Goal: Information Seeking & Learning: Understand process/instructions

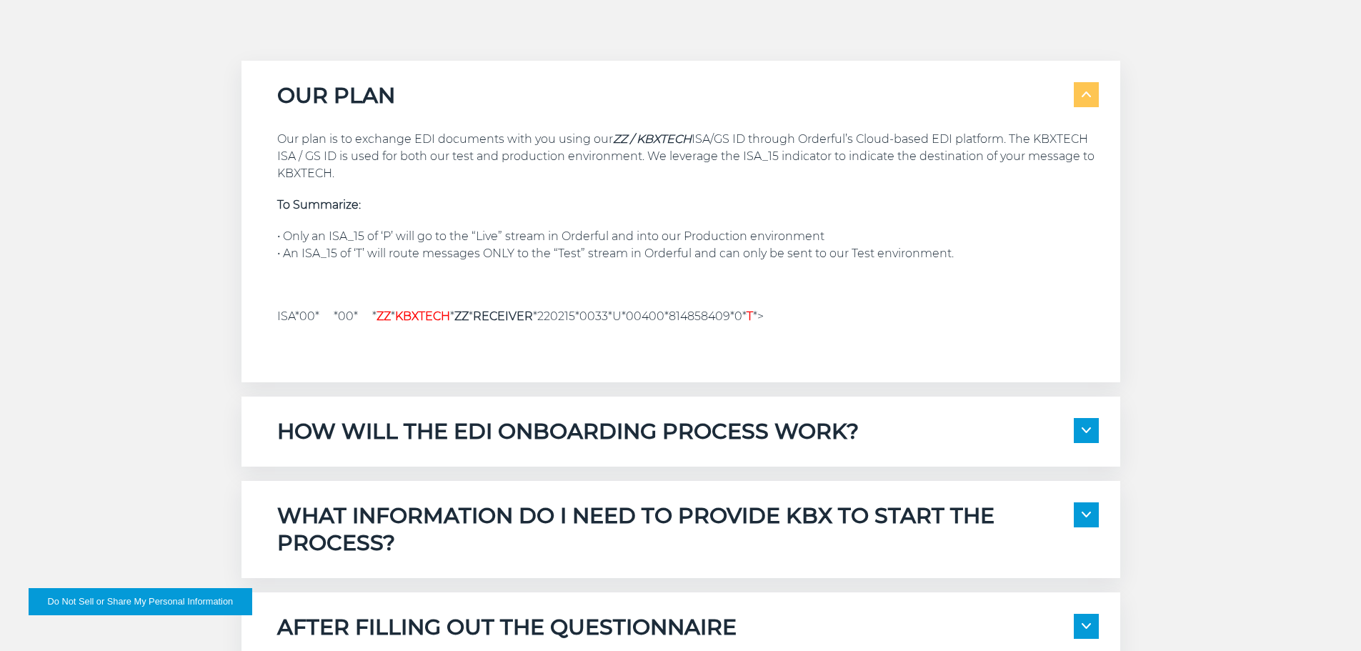
scroll to position [1358, 0]
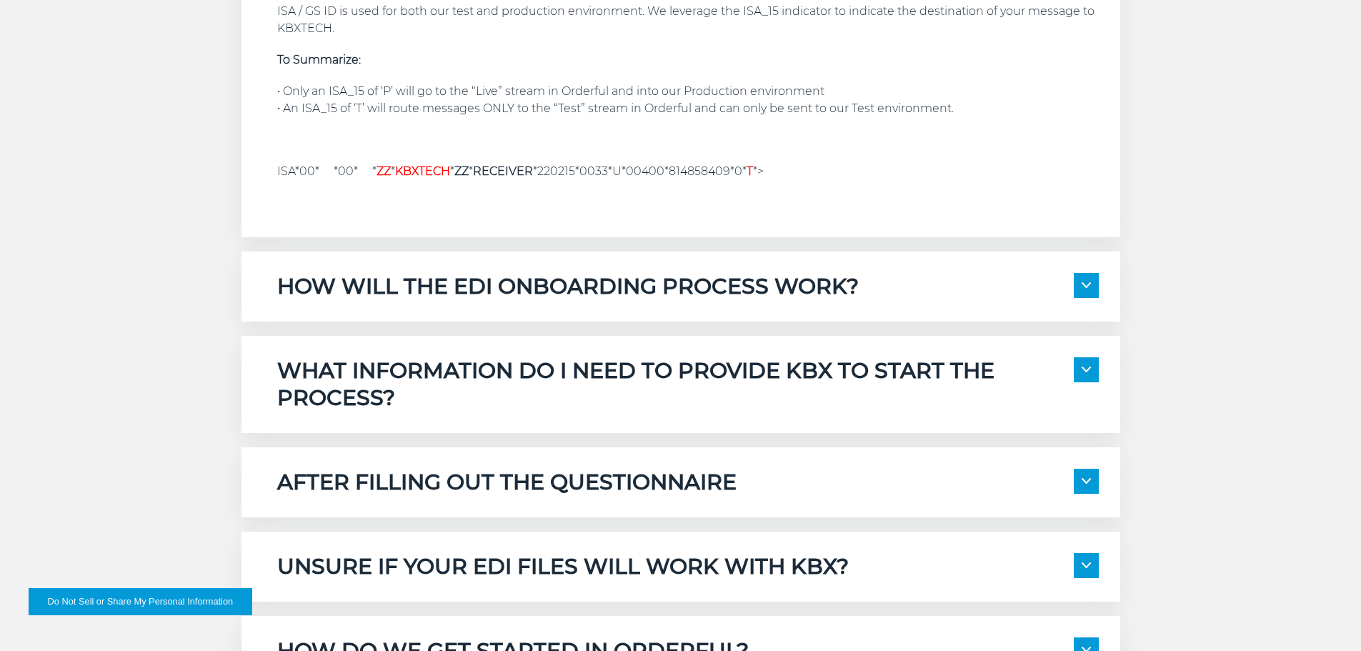
click at [546, 291] on h5 "HOW WILL THE EDI ONBOARDING PROCESS WORK?" at bounding box center [568, 286] width 582 height 27
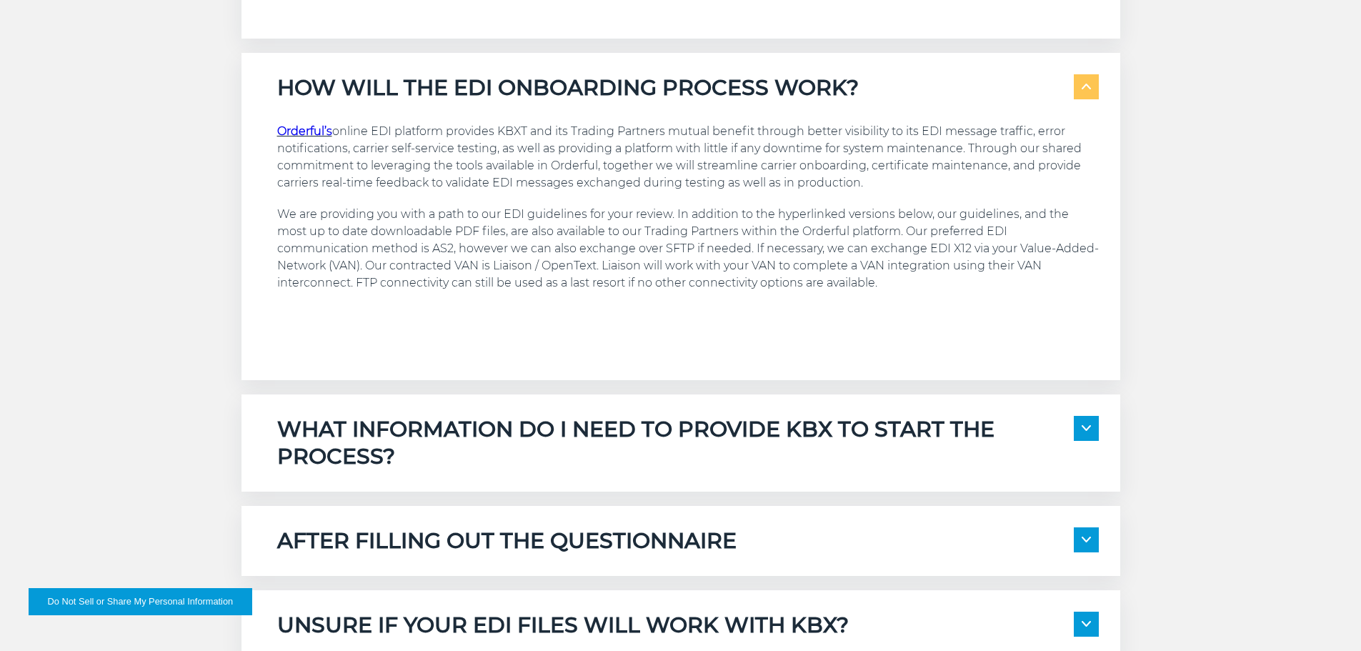
scroll to position [1644, 0]
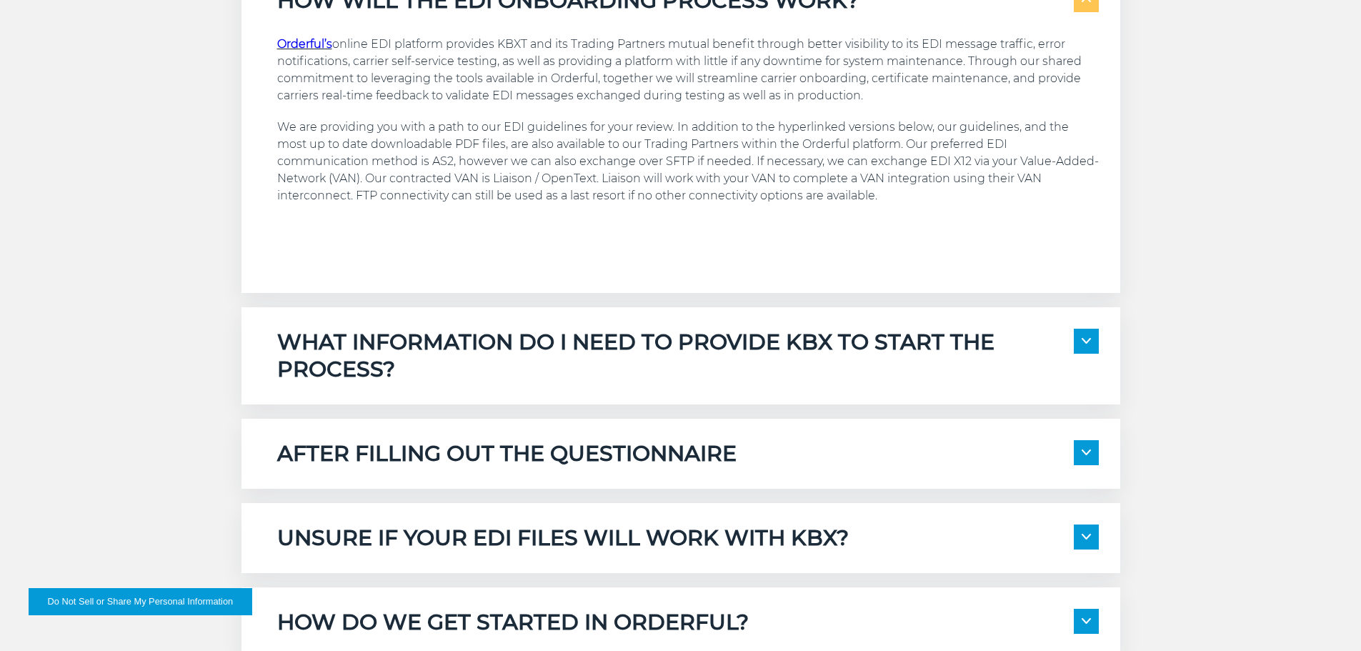
click at [565, 339] on h5 "WHAT INFORMATION DO I NEED TO PROVIDE KBX TO START THE PROCESS?" at bounding box center [675, 356] width 797 height 54
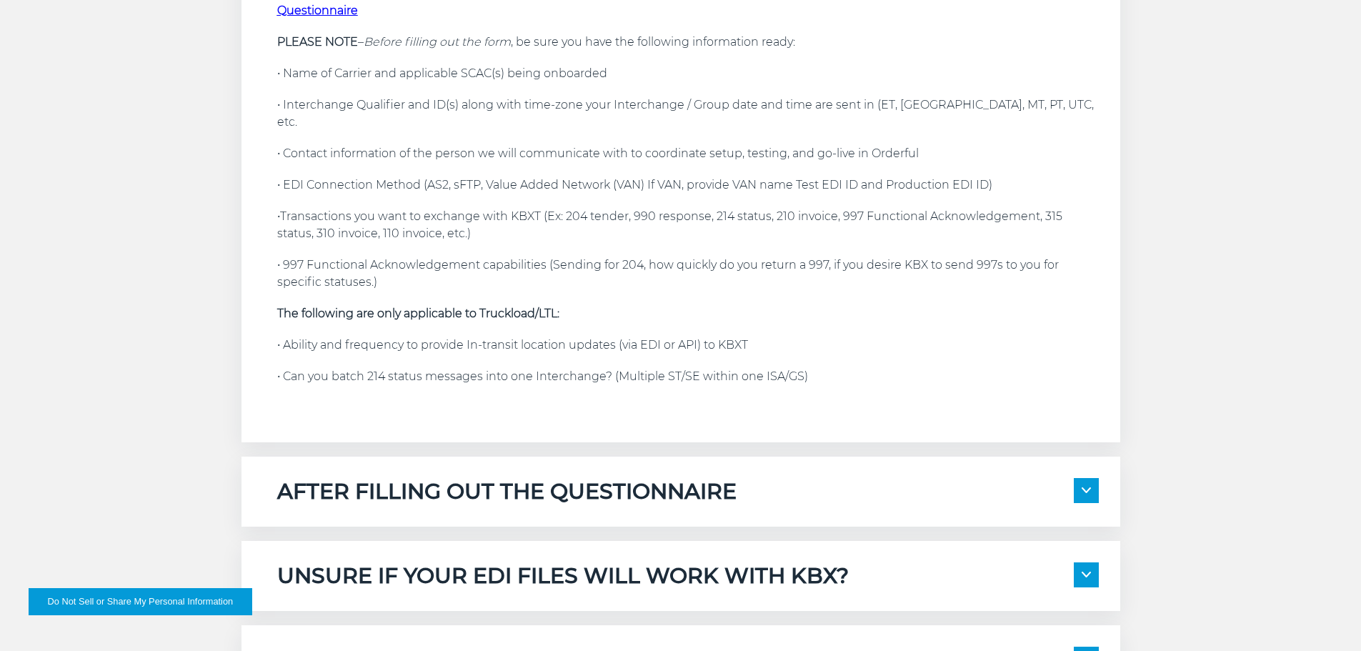
scroll to position [2144, 0]
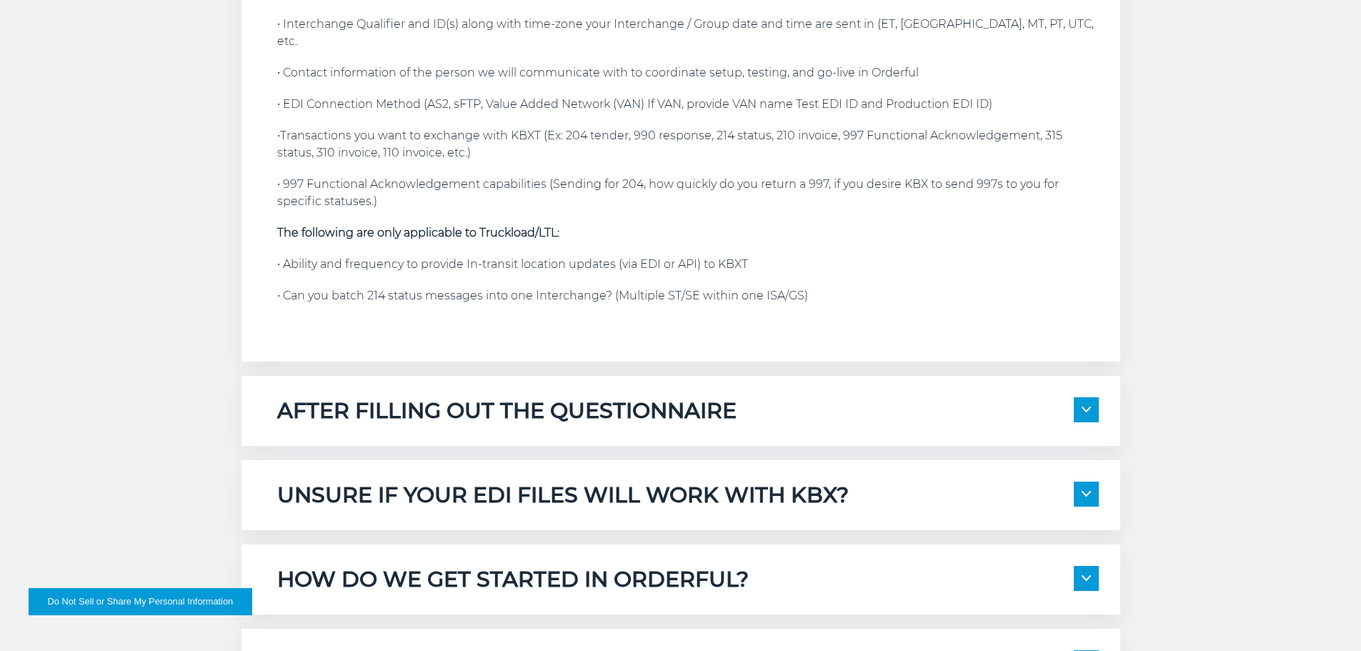
click at [564, 376] on div "AFTER FILLING OUT THE QUESTIONNAIRE • Review the guidelines (link found at the …" at bounding box center [681, 411] width 879 height 70
click at [564, 397] on h5 "AFTER FILLING OUT THE QUESTIONNAIRE" at bounding box center [506, 410] width 459 height 27
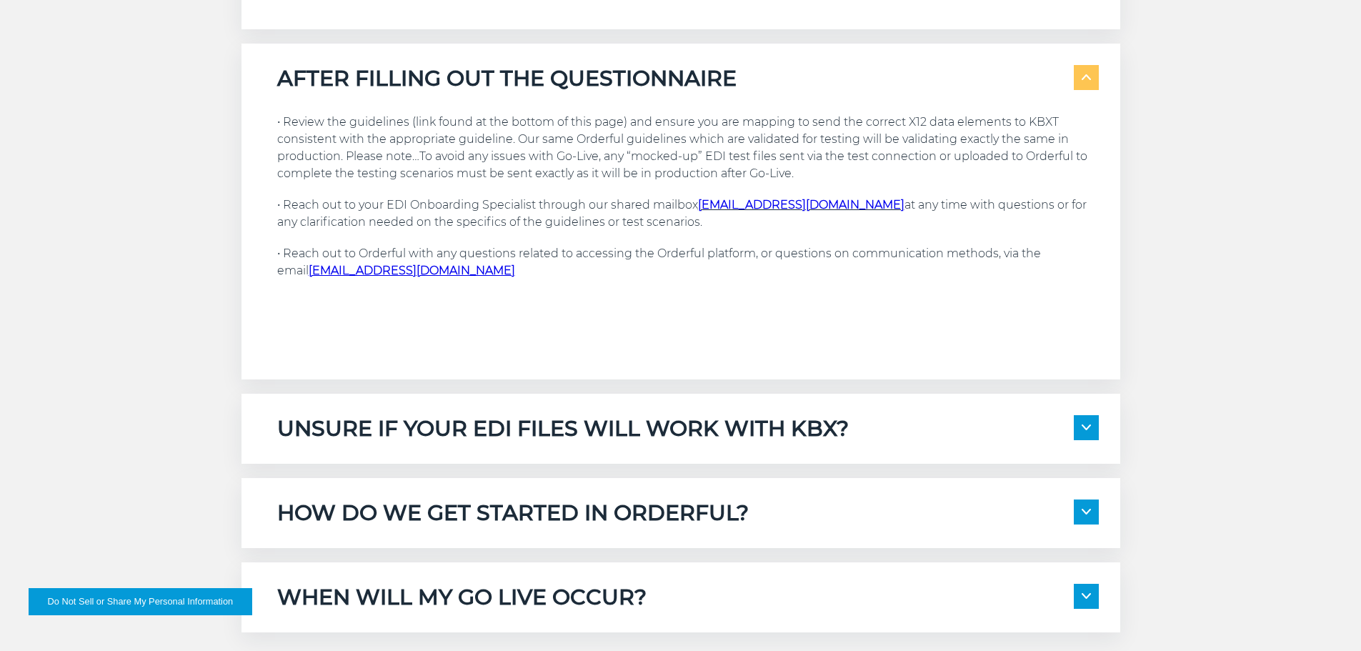
scroll to position [2501, 0]
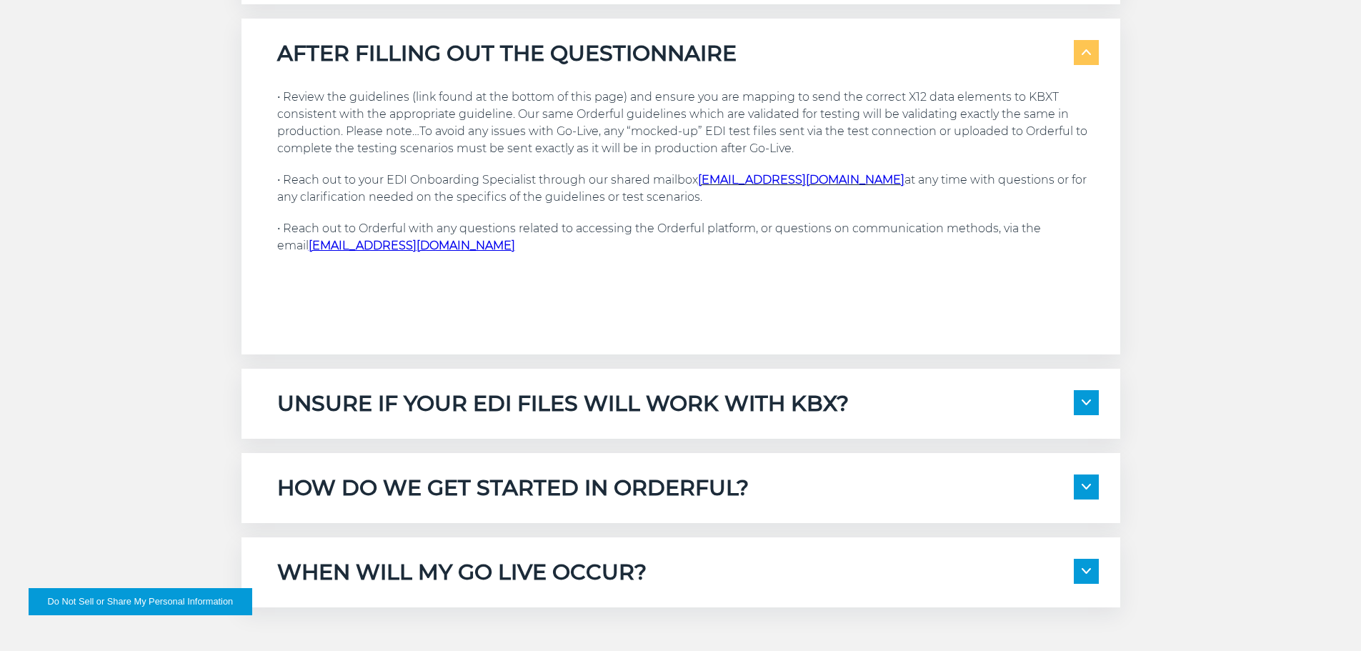
click at [612, 394] on h5 "UNSURE IF YOUR EDI FILES WILL WORK WITH KBX?" at bounding box center [563, 403] width 572 height 27
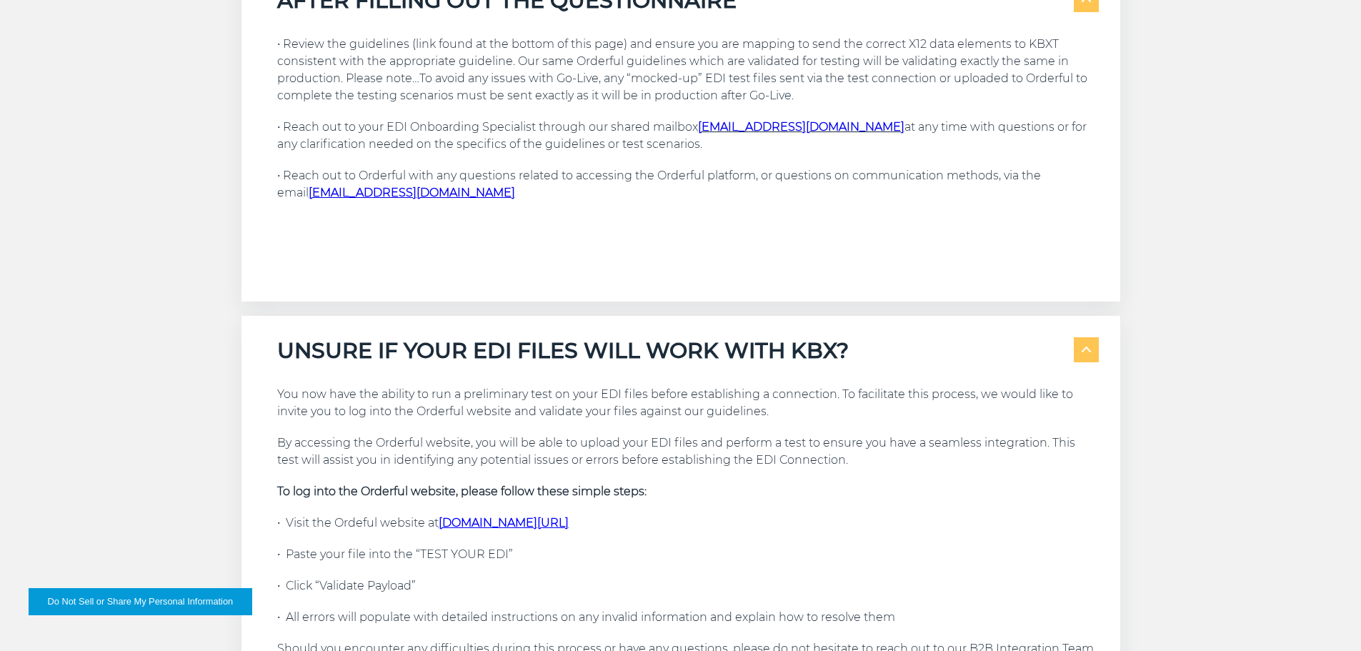
scroll to position [2644, 0]
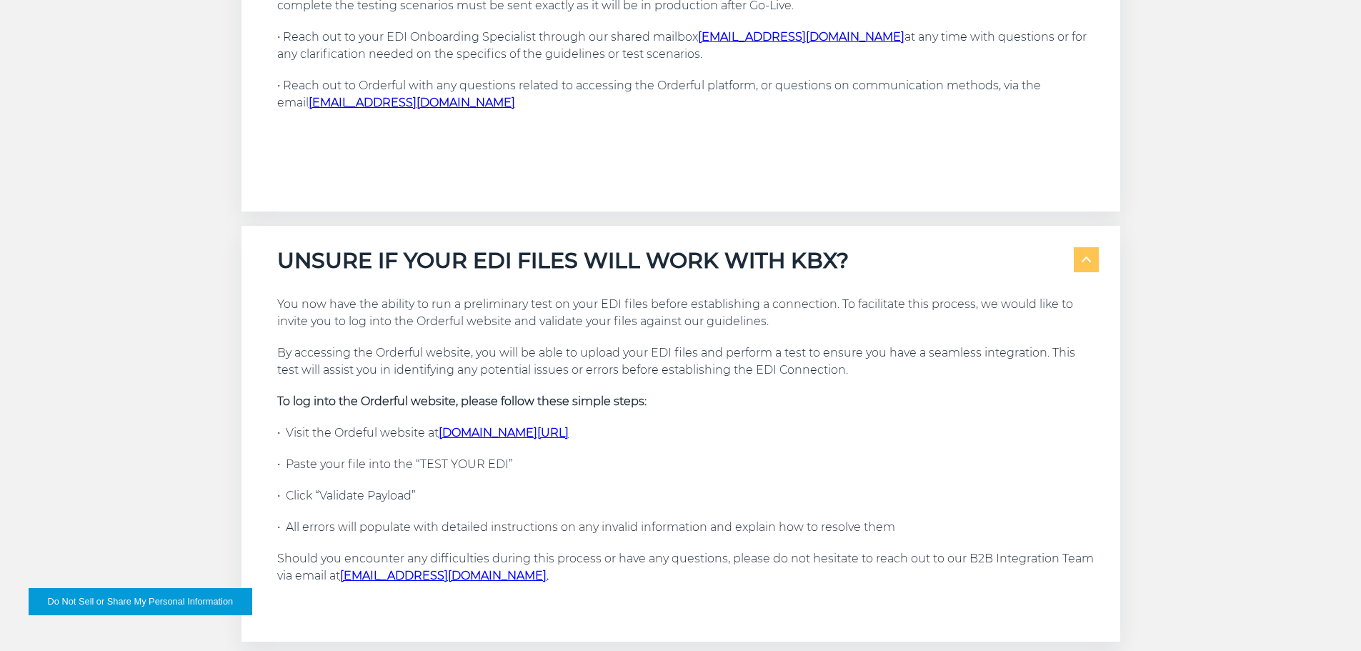
drag, startPoint x: 622, startPoint y: 415, endPoint x: 444, endPoint y: 411, distance: 178.7
click at [444, 424] on p "• Visit the Ordeful website at [DOMAIN_NAME][URL]" at bounding box center [688, 432] width 822 height 17
copy link "[DOMAIN_NAME][URL]"
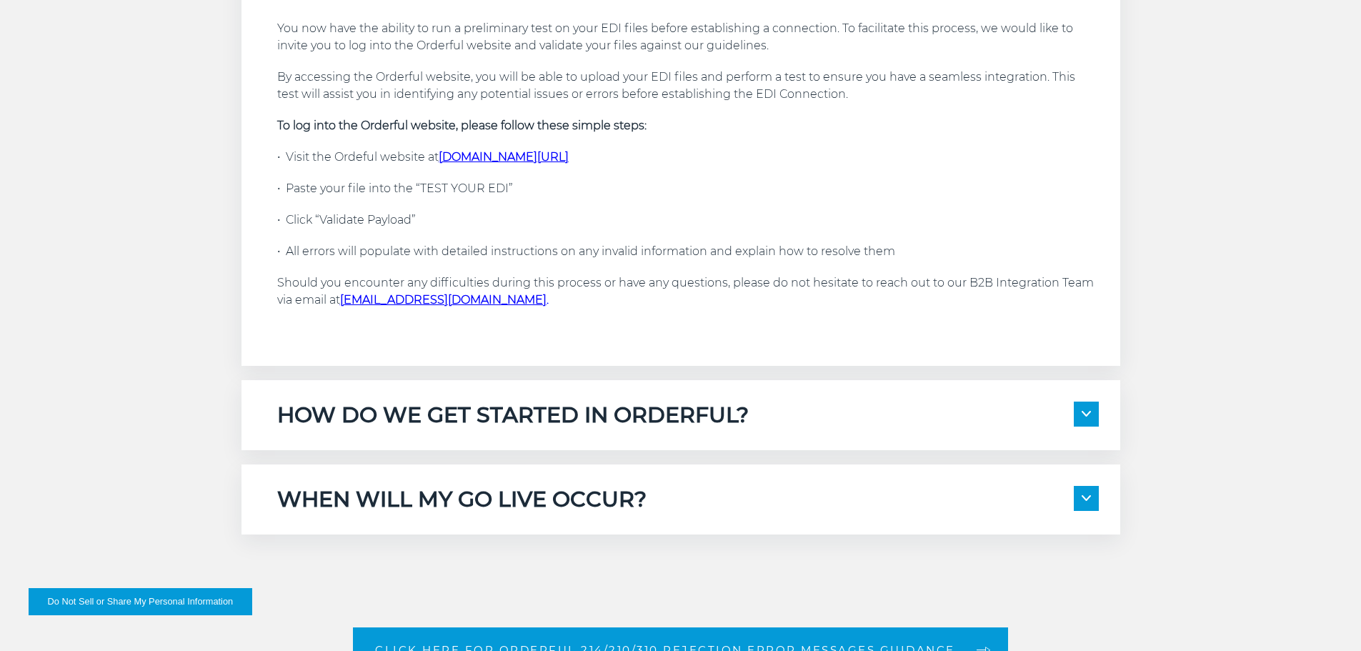
scroll to position [2930, 0]
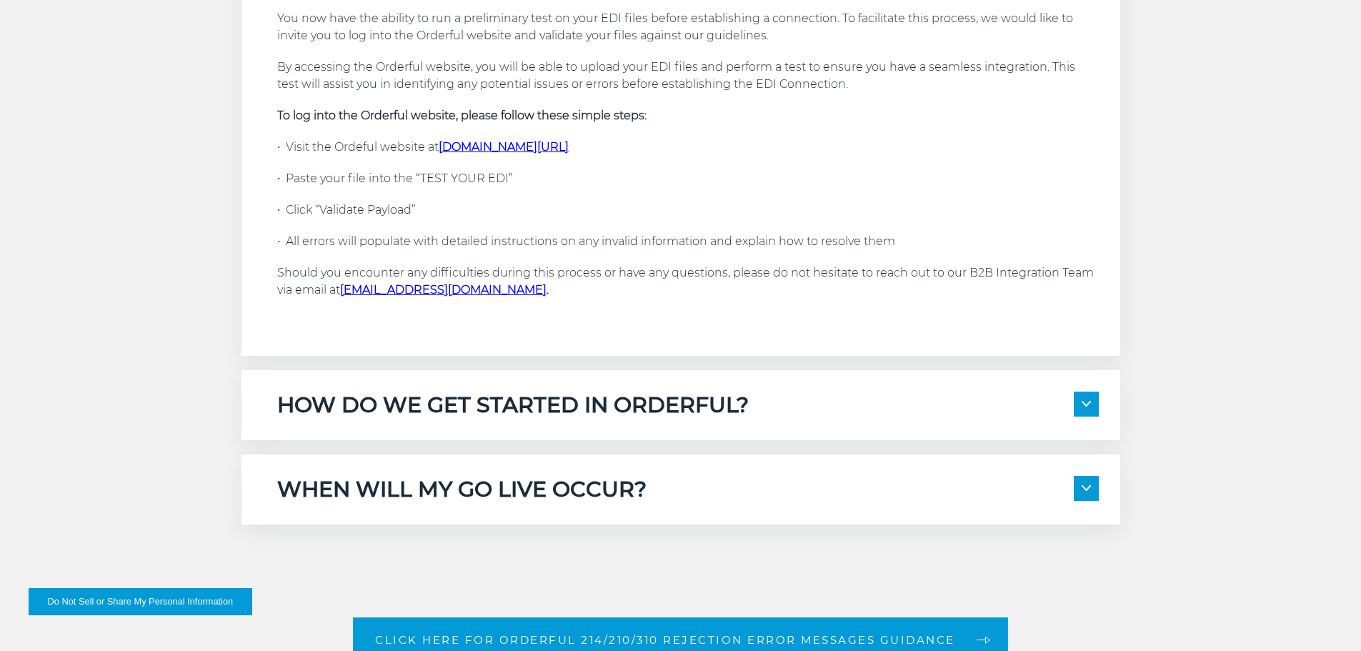
click at [432, 407] on div "HOW DO WE GET STARTED IN ORDERFUL? The process starts with a KBXT Onboarding Sp…" at bounding box center [681, 405] width 879 height 70
click at [449, 392] on h5 "HOW DO WE GET STARTED IN ORDERFUL?" at bounding box center [513, 405] width 472 height 27
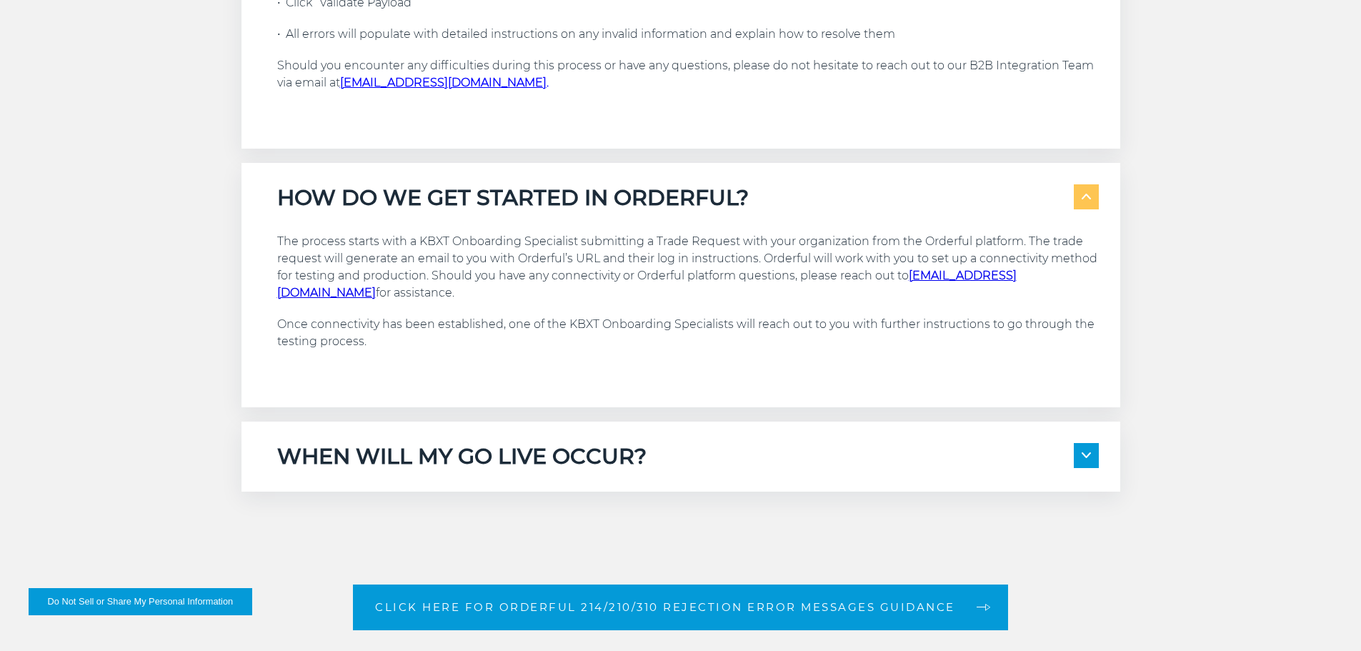
scroll to position [3144, 0]
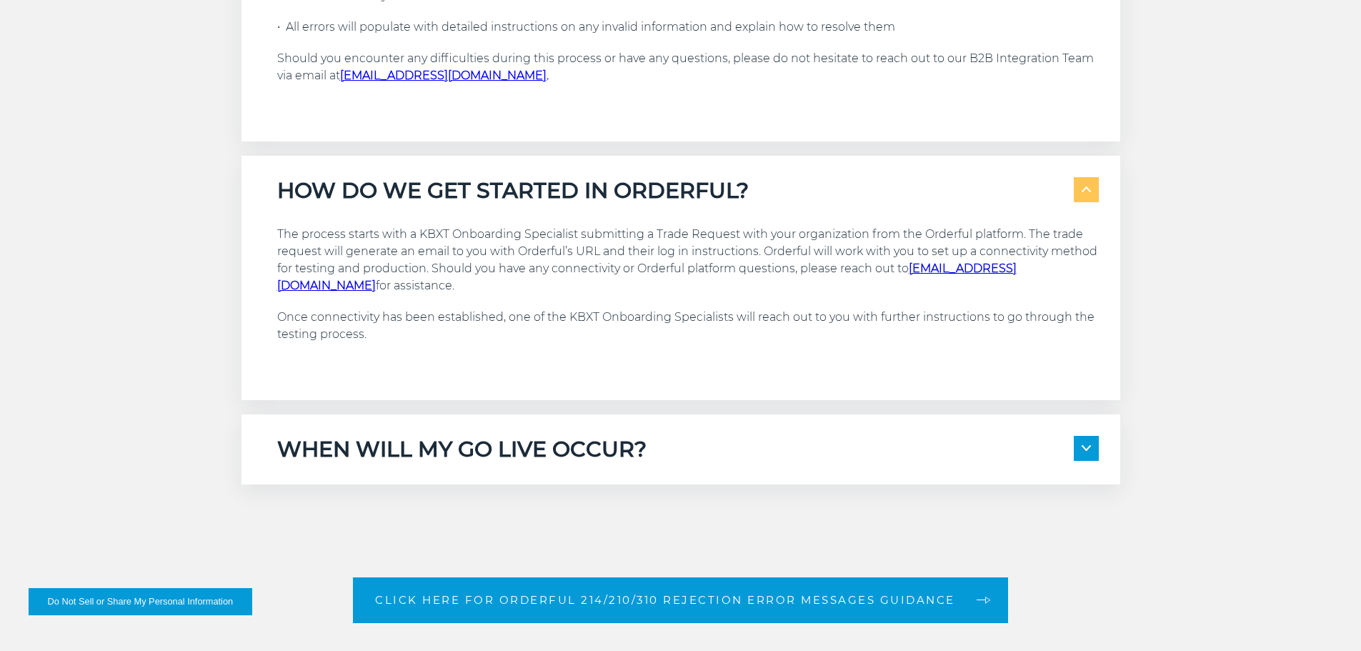
click at [444, 436] on h5 "WHEN WILL MY GO LIVE OCCUR?" at bounding box center [461, 449] width 369 height 27
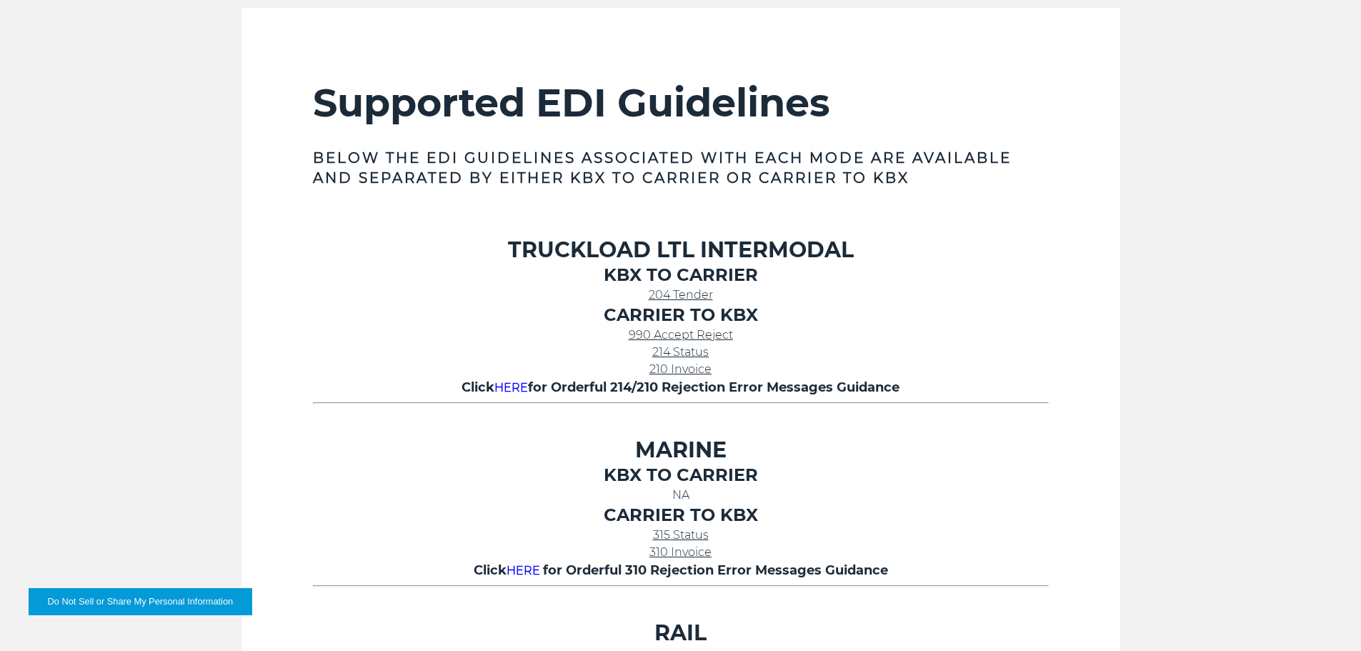
scroll to position [572, 0]
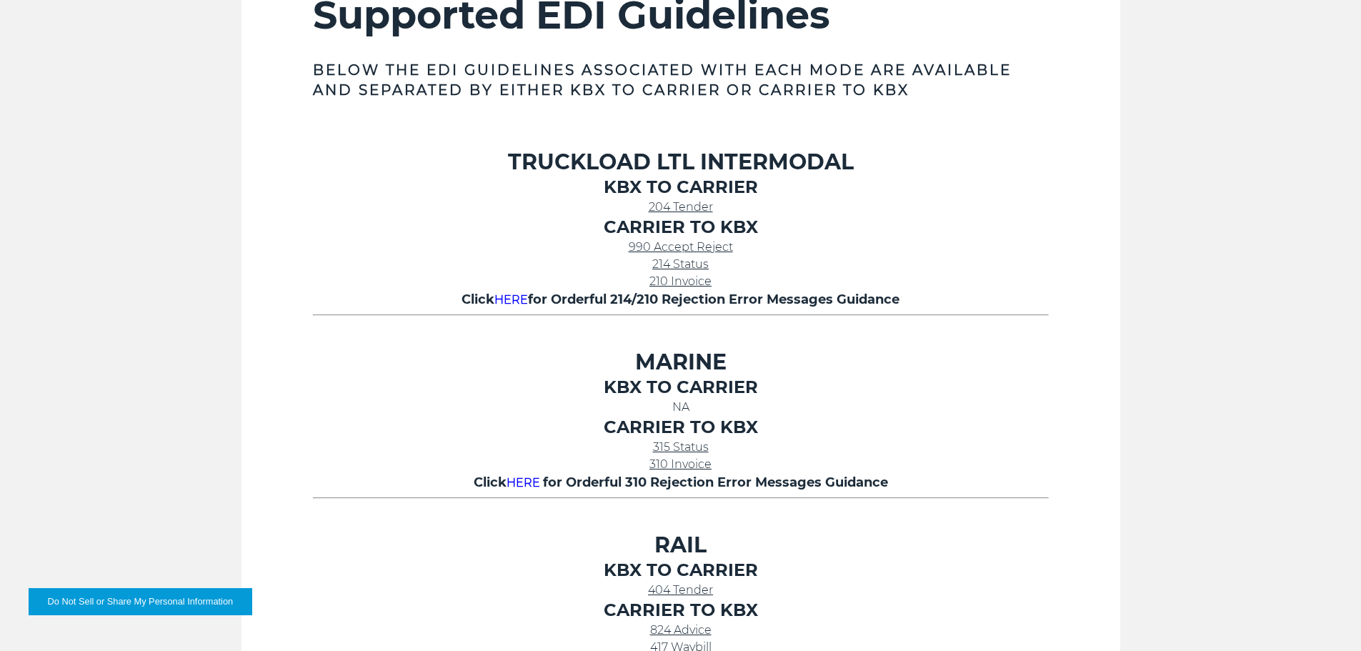
click at [672, 205] on span "204 Tender" at bounding box center [681, 207] width 64 height 14
